Goal: Transaction & Acquisition: Subscribe to service/newsletter

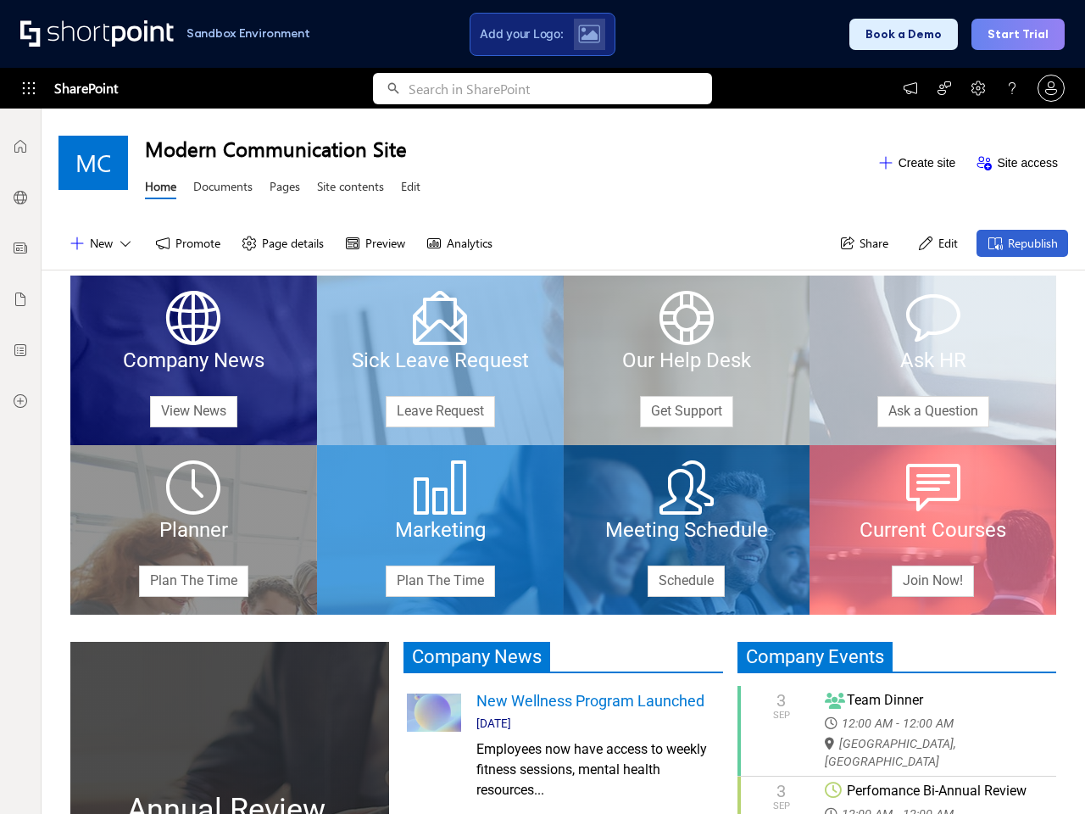
click at [542, 34] on span "Add your Logo:" at bounding box center [521, 33] width 83 height 15
click at [909, 34] on button "Book a Demo" at bounding box center [903, 34] width 108 height 31
click at [1020, 34] on button "Start Trial" at bounding box center [1017, 34] width 93 height 31
click at [68, 88] on span "SharePoint" at bounding box center [86, 88] width 64 height 41
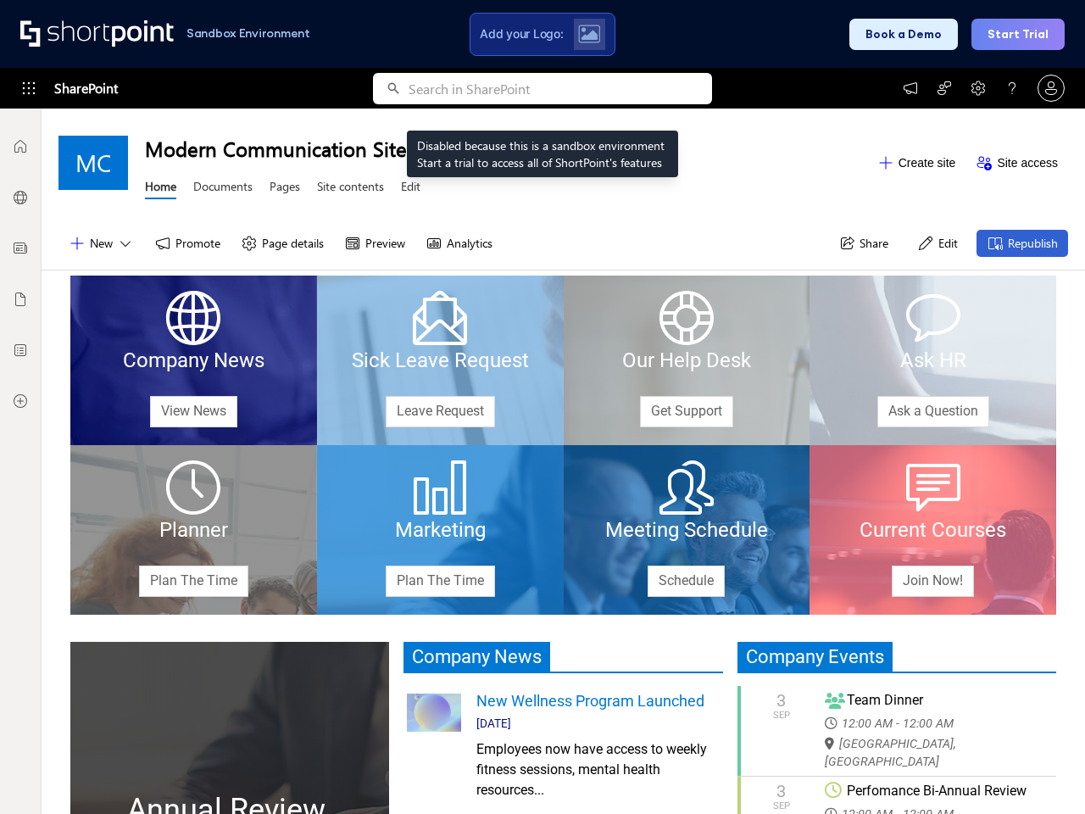
click at [910, 88] on icon at bounding box center [910, 88] width 17 height 17
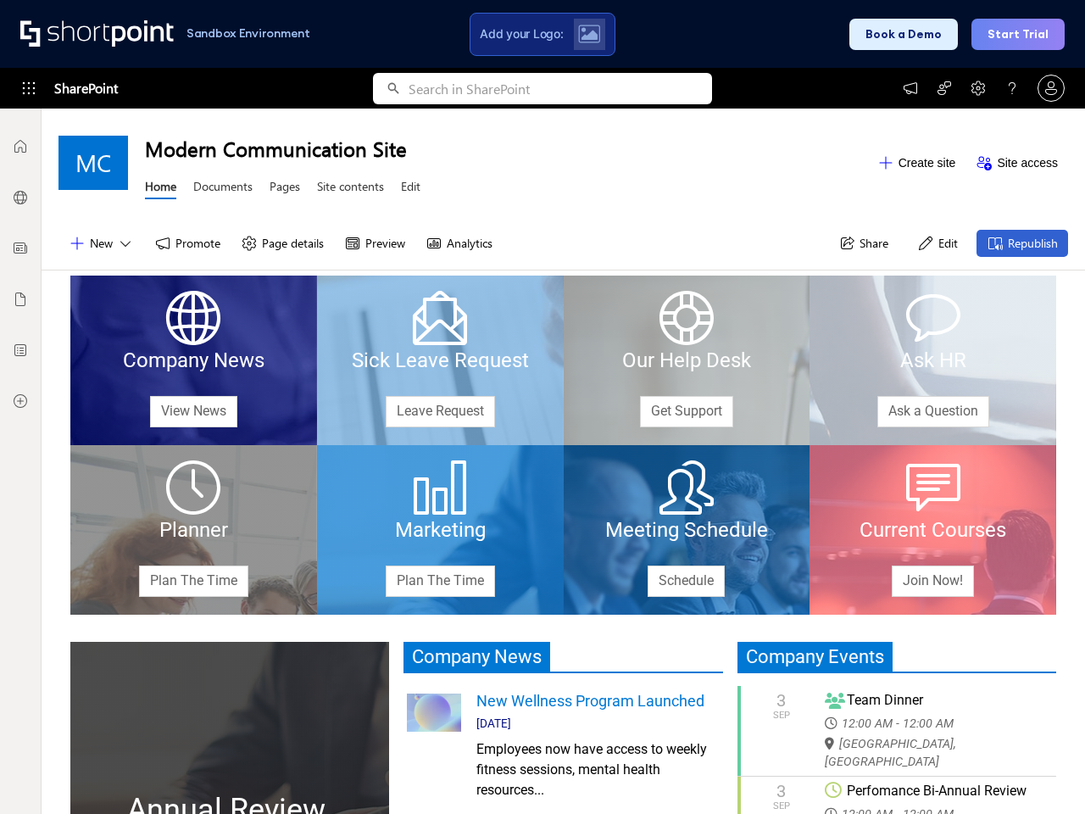
click at [944, 88] on icon at bounding box center [944, 88] width 17 height 17
click at [978, 88] on icon at bounding box center [978, 88] width 17 height 17
click at [1012, 88] on icon at bounding box center [1011, 88] width 17 height 17
click at [1051, 88] on icon at bounding box center [1050, 88] width 17 height 17
